Goal: Download file/media

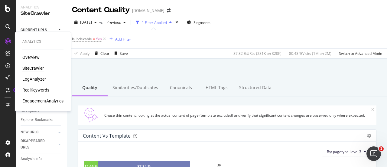
click at [29, 68] on div "SiteCrawler" at bounding box center [32, 68] width 21 height 6
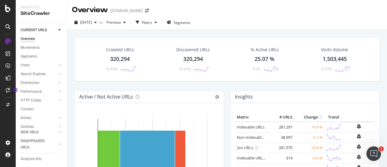
click at [205, 51] on div "Discovered URLs" at bounding box center [193, 50] width 34 height 6
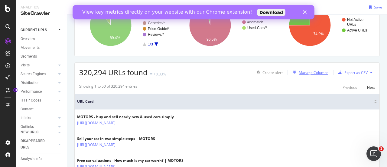
click at [309, 73] on div "Manage Columns" at bounding box center [314, 72] width 30 height 5
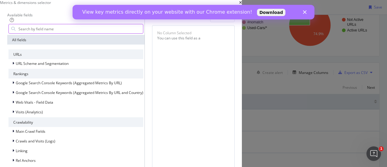
click at [139, 33] on input "modal" at bounding box center [80, 28] width 125 height 9
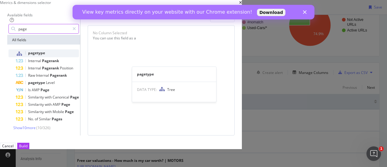
type input "page"
click at [79, 57] on div "pagetype" at bounding box center [47, 53] width 63 height 8
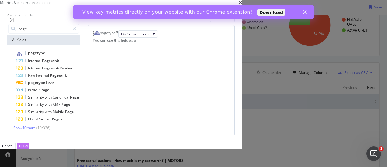
click at [28, 148] on div "Build" at bounding box center [23, 145] width 8 height 5
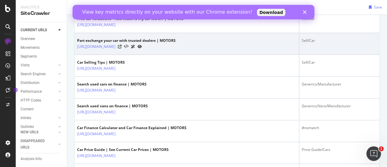
scroll to position [212, 0]
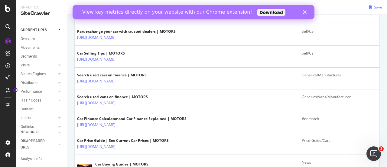
click at [307, 10] on div "Close" at bounding box center [306, 12] width 6 height 4
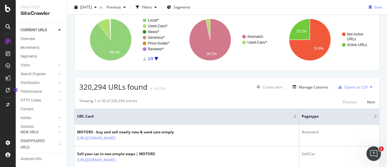
scroll to position [49, 0]
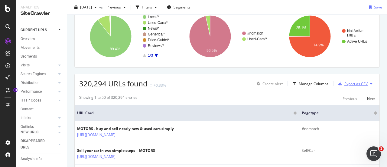
click at [349, 83] on div "Export as CSV" at bounding box center [355, 83] width 23 height 5
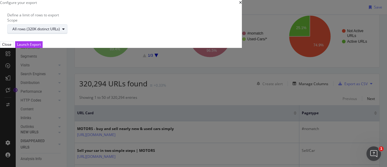
click at [60, 31] on div "All rows (320K distinct URLs)" at bounding box center [35, 29] width 47 height 4
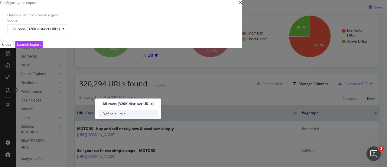
click at [138, 115] on div "Define a limit" at bounding box center [128, 114] width 61 height 8
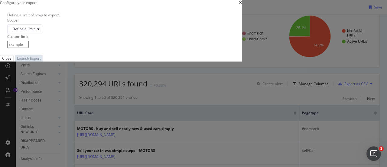
click at [29, 48] on input "modal" at bounding box center [17, 44] width 21 height 7
type input "100000"
click at [41, 61] on div "Launch Export" at bounding box center [29, 58] width 24 height 5
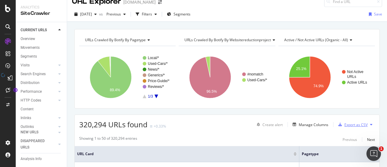
scroll to position [0, 0]
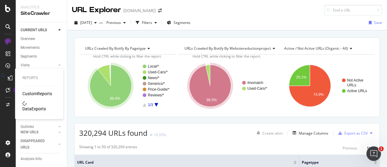
click at [5, 77] on icon at bounding box center [3, 78] width 4 height 10
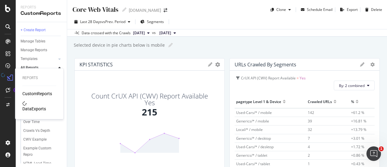
click at [35, 106] on div "DataExports" at bounding box center [34, 109] width 24 height 6
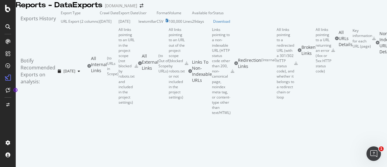
scroll to position [30, 0]
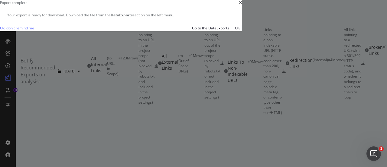
click at [242, 5] on icon "times" at bounding box center [240, 3] width 3 height 4
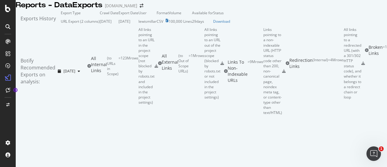
click at [158, 68] on icon at bounding box center [157, 66] width 4 height 4
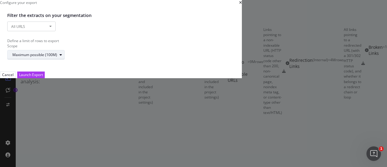
click at [57, 57] on div "Maximum possible (100M)" at bounding box center [34, 55] width 45 height 4
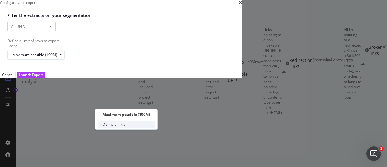
click at [130, 125] on div "Define a limit" at bounding box center [126, 124] width 57 height 8
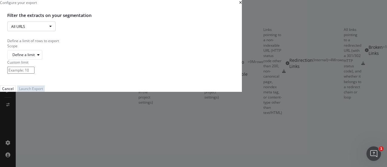
click at [56, 31] on button "All URLS" at bounding box center [31, 26] width 48 height 10
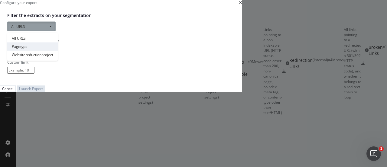
click at [58, 50] on link "Pagetype" at bounding box center [32, 46] width 50 height 8
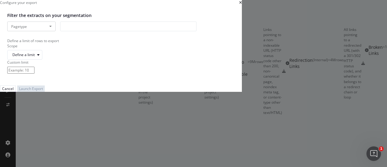
click at [197, 31] on div "modal" at bounding box center [128, 26] width 136 height 10
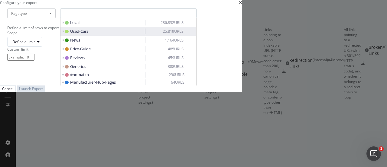
scroll to position [0, 0]
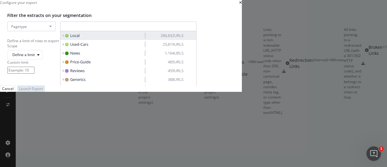
click at [64, 37] on icon "modal" at bounding box center [63, 36] width 2 height 4
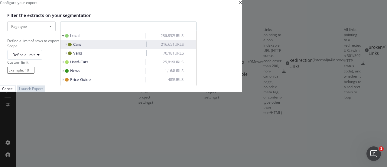
click at [67, 46] on icon "modal" at bounding box center [66, 45] width 2 height 4
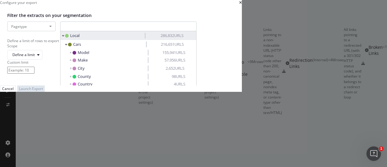
click at [64, 37] on icon "modal" at bounding box center [63, 36] width 2 height 4
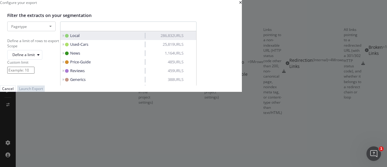
click at [143, 38] on span "Local" at bounding box center [104, 36] width 78 height 6
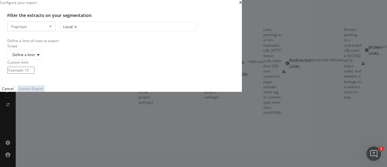
click at [77, 29] on icon "modal" at bounding box center [75, 27] width 4 height 4
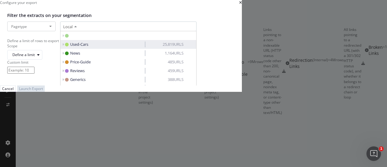
click at [88, 47] on span "Used-Cars" at bounding box center [79, 43] width 18 height 5
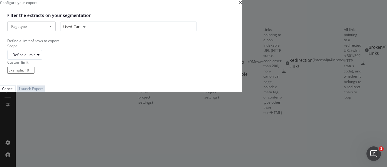
click at [164, 31] on div "Used-Cars" at bounding box center [128, 26] width 136 height 10
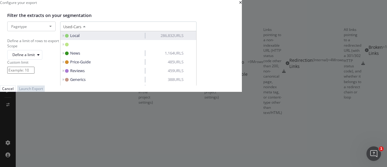
click at [143, 38] on span "Local" at bounding box center [104, 36] width 78 height 6
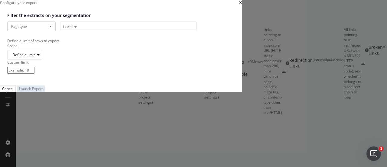
click at [187, 43] on div "Define a limit of rows to export" at bounding box center [120, 40] width 227 height 5
click at [42, 59] on div "Define a limit" at bounding box center [27, 54] width 30 height 8
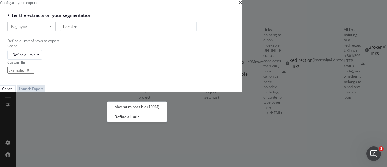
click at [161, 60] on div "Define a limit" at bounding box center [120, 55] width 227 height 10
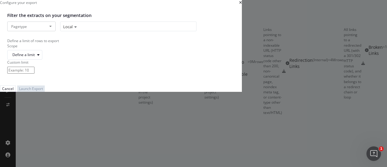
click at [34, 73] on input "modal" at bounding box center [20, 70] width 27 height 7
type input "100000"
click at [196, 60] on div "Define a limit" at bounding box center [120, 55] width 227 height 10
click at [43, 91] on div "Launch Export" at bounding box center [31, 88] width 24 height 5
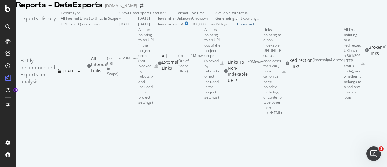
click at [259, 27] on div "Download" at bounding box center [248, 23] width 22 height 5
